Goal: Check status: Check status

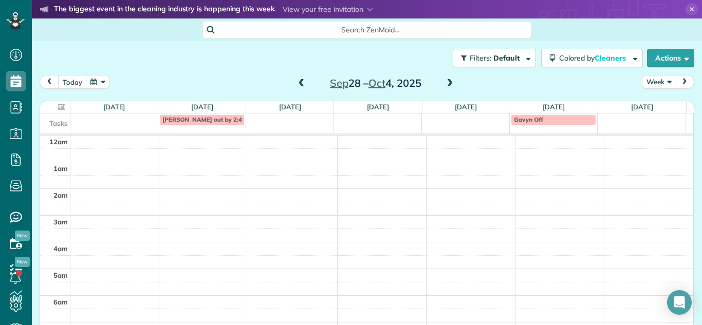
scroll to position [270, 0]
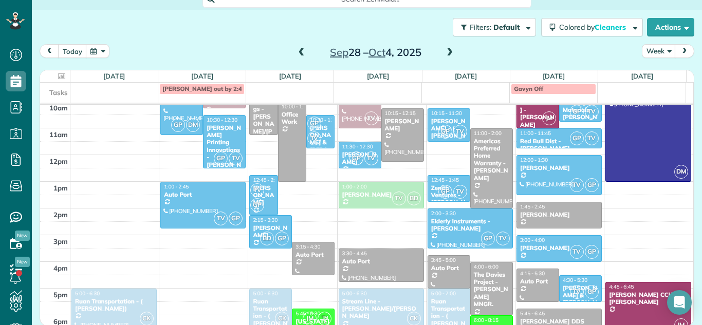
click at [449, 104] on hr at bounding box center [366, 104] width 653 height 2
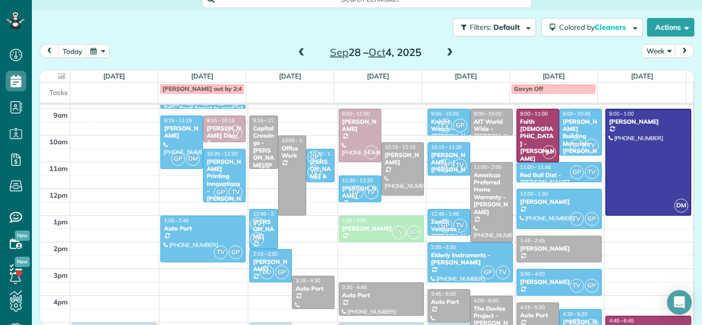
scroll to position [217, 0]
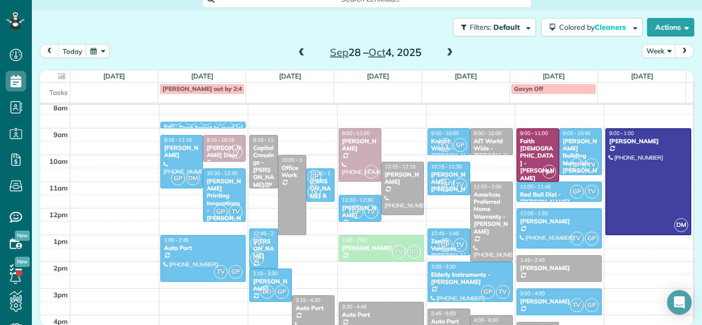
click at [297, 56] on span at bounding box center [301, 52] width 11 height 9
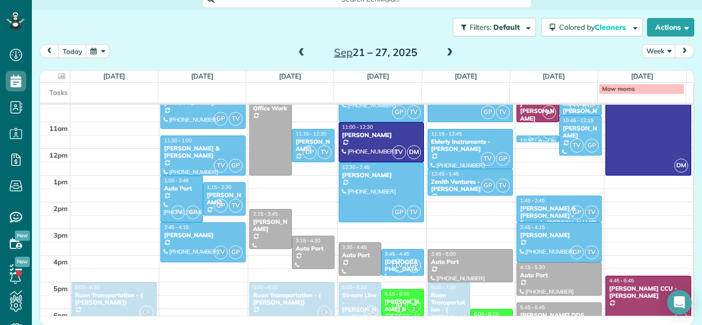
scroll to position [280, 0]
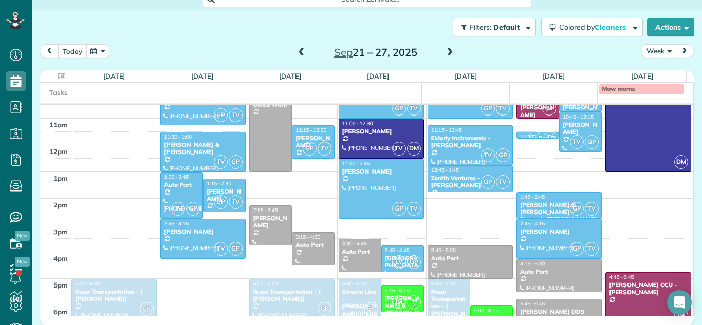
click at [66, 53] on button "today" at bounding box center [72, 51] width 29 height 14
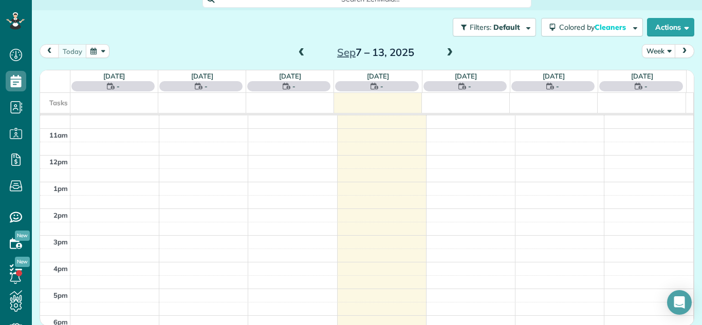
scroll to position [188, 0]
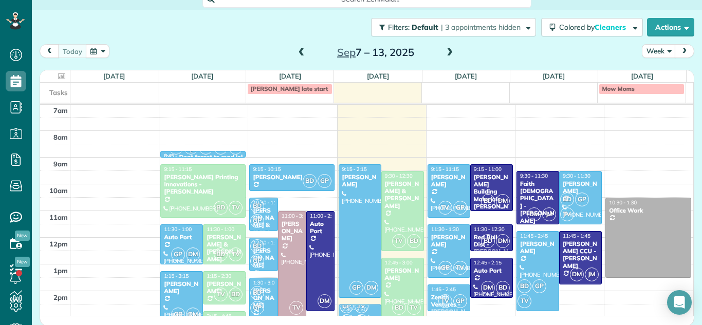
click at [300, 53] on span at bounding box center [301, 52] width 11 height 9
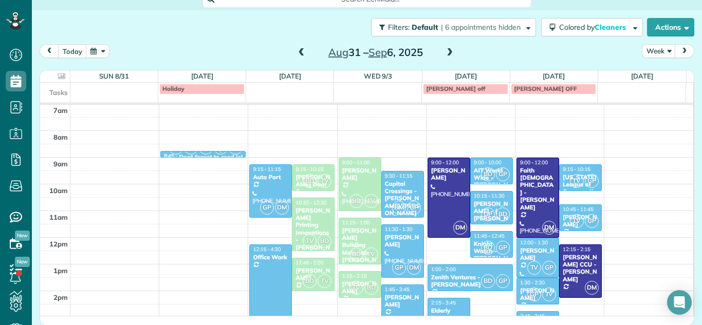
click at [300, 53] on span at bounding box center [301, 52] width 11 height 9
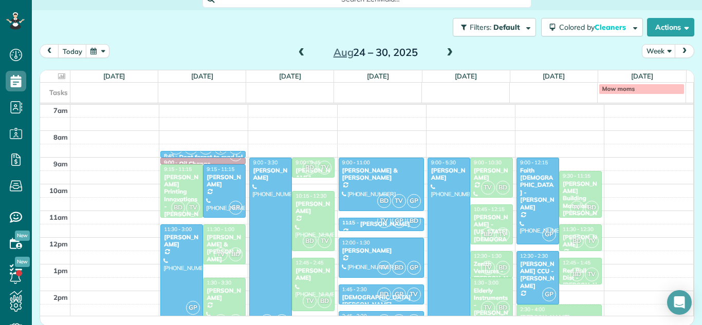
click at [444, 53] on span at bounding box center [449, 52] width 11 height 9
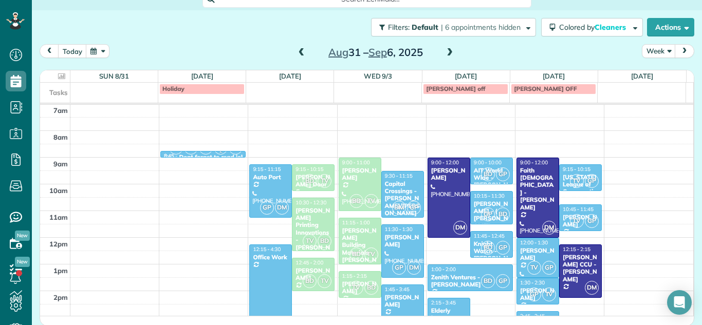
click at [299, 51] on span at bounding box center [301, 52] width 11 height 9
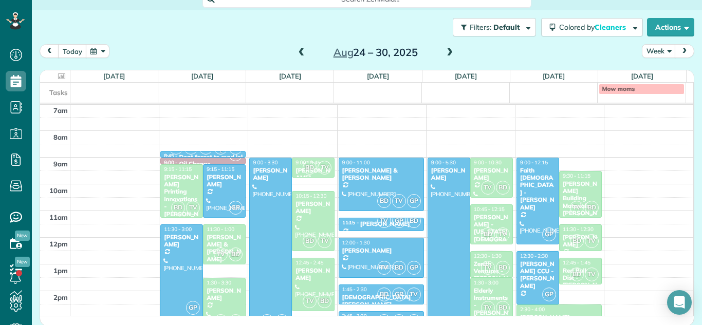
click at [264, 224] on div at bounding box center [271, 244] width 42 height 173
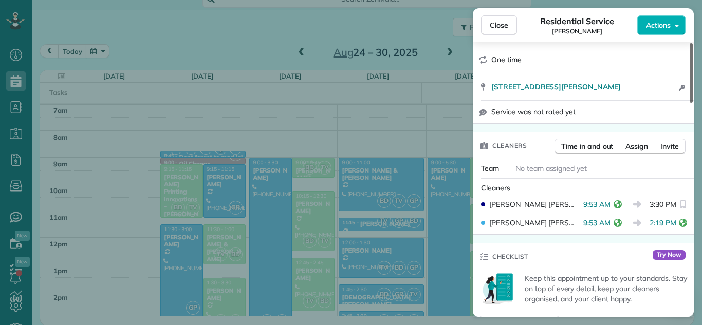
scroll to position [175, 0]
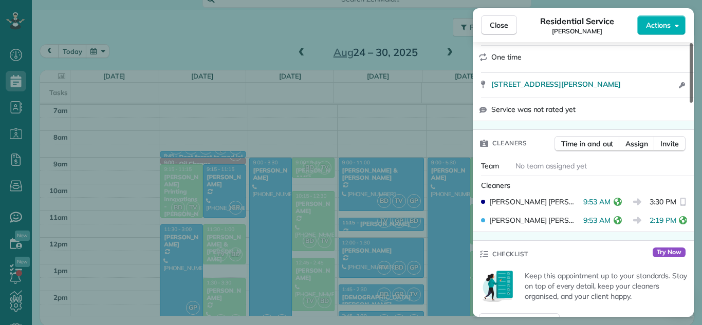
drag, startPoint x: 693, startPoint y: 93, endPoint x: 691, endPoint y: 131, distance: 38.1
click at [691, 103] on div at bounding box center [691, 73] width 3 height 60
click at [504, 17] on button "Close" at bounding box center [499, 25] width 36 height 20
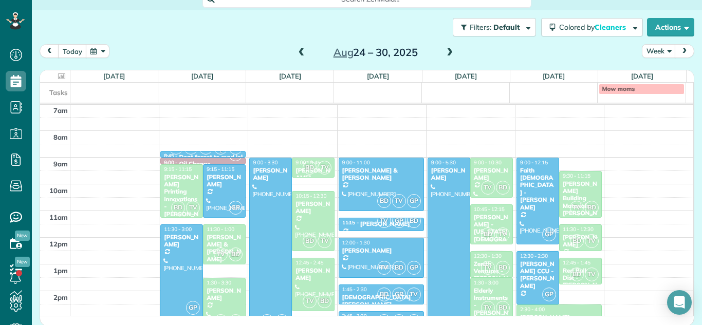
click at [298, 51] on span at bounding box center [301, 52] width 11 height 9
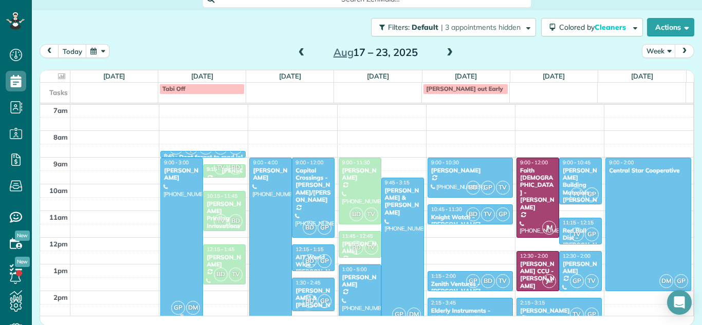
click at [182, 195] on div at bounding box center [182, 237] width 42 height 159
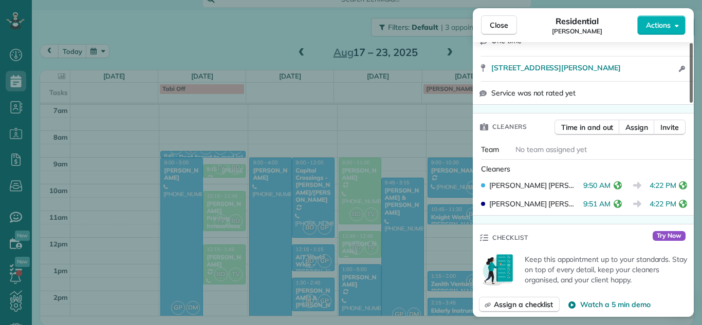
scroll to position [203, 0]
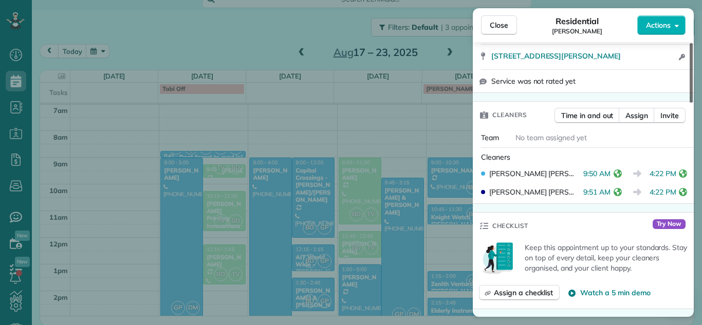
drag, startPoint x: 692, startPoint y: 72, endPoint x: 691, endPoint y: 117, distance: 44.2
click at [691, 103] on div at bounding box center [691, 73] width 3 height 60
click at [500, 25] on span "Close" at bounding box center [499, 25] width 19 height 10
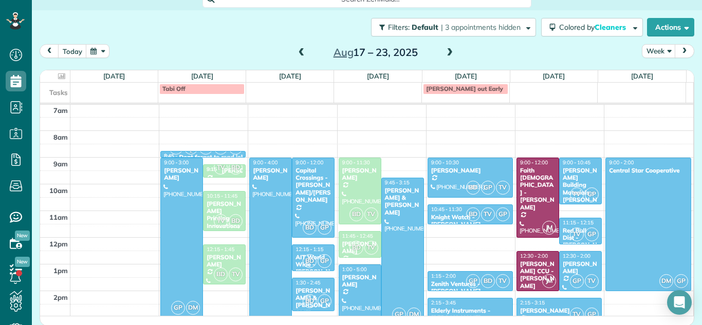
click at [447, 52] on span at bounding box center [449, 52] width 11 height 9
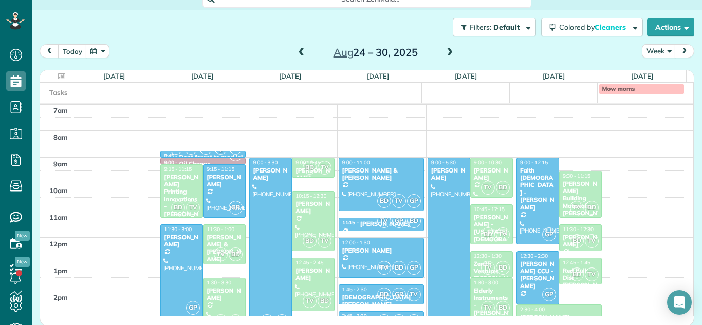
click at [451, 54] on span at bounding box center [449, 52] width 11 height 9
